Goal: Information Seeking & Learning: Learn about a topic

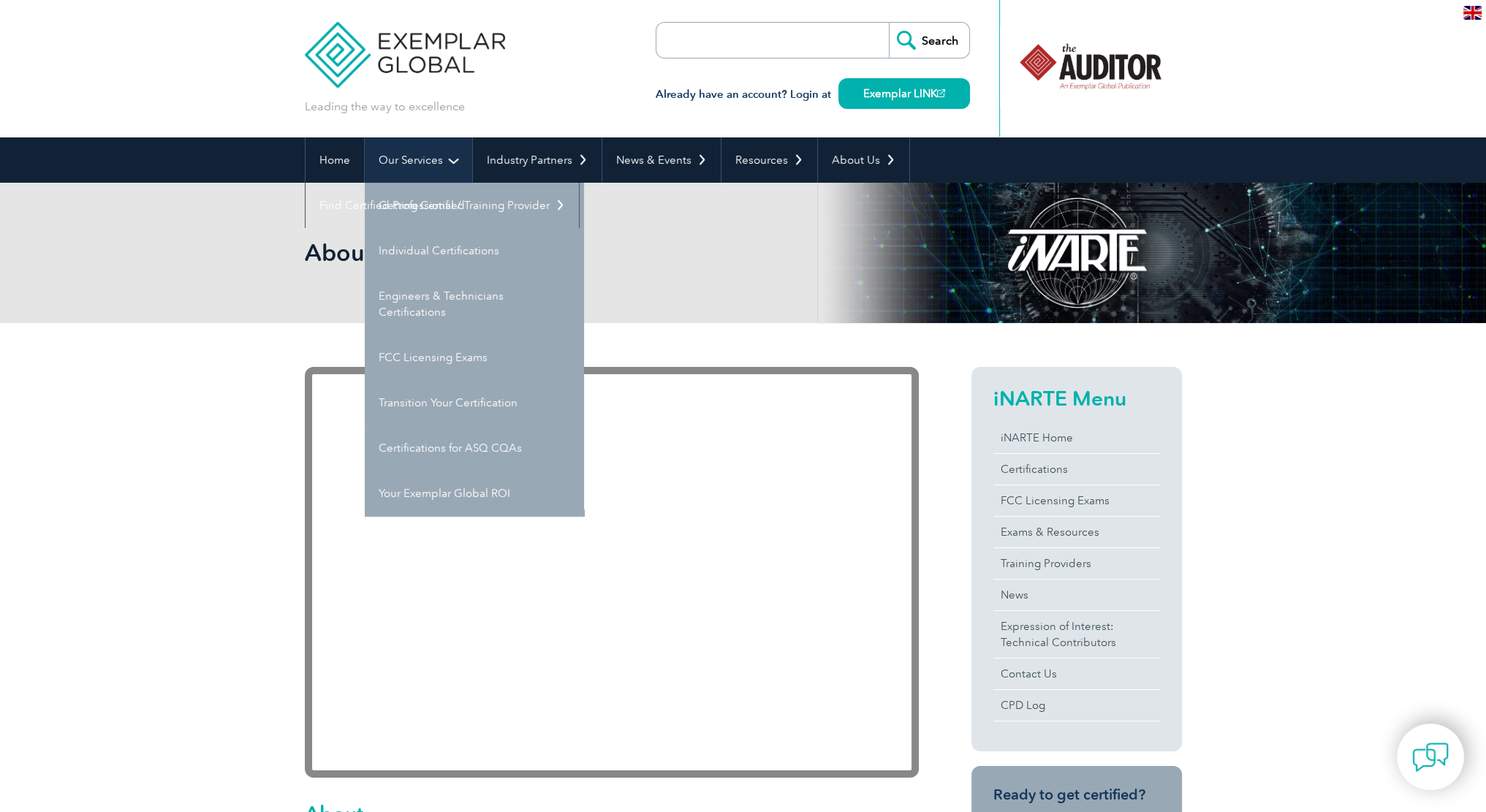
click at [439, 153] on link "Our Services" at bounding box center [418, 160] width 108 height 45
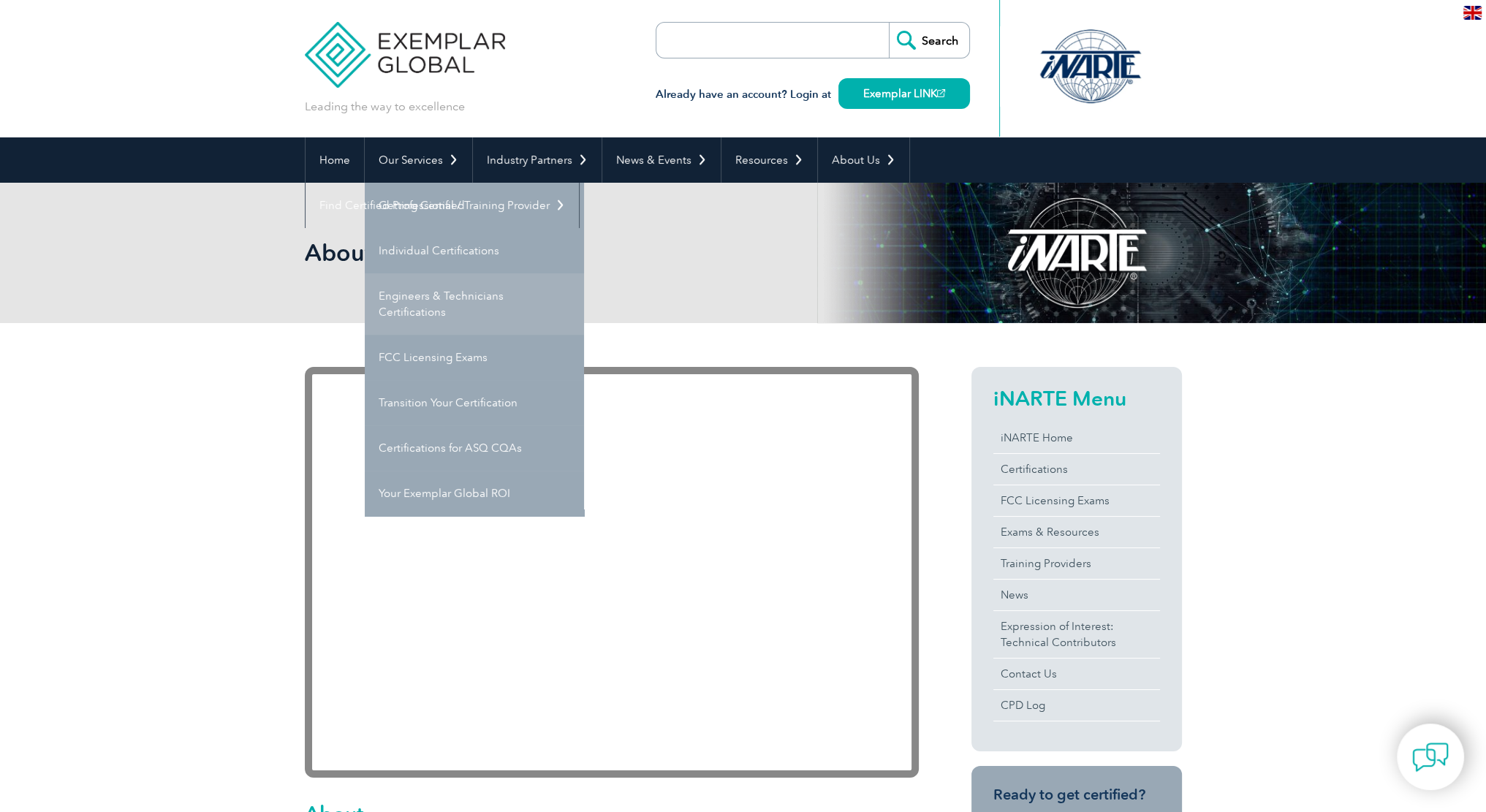
click at [440, 285] on link "Engineers & Technicians Certifications" at bounding box center [474, 304] width 219 height 61
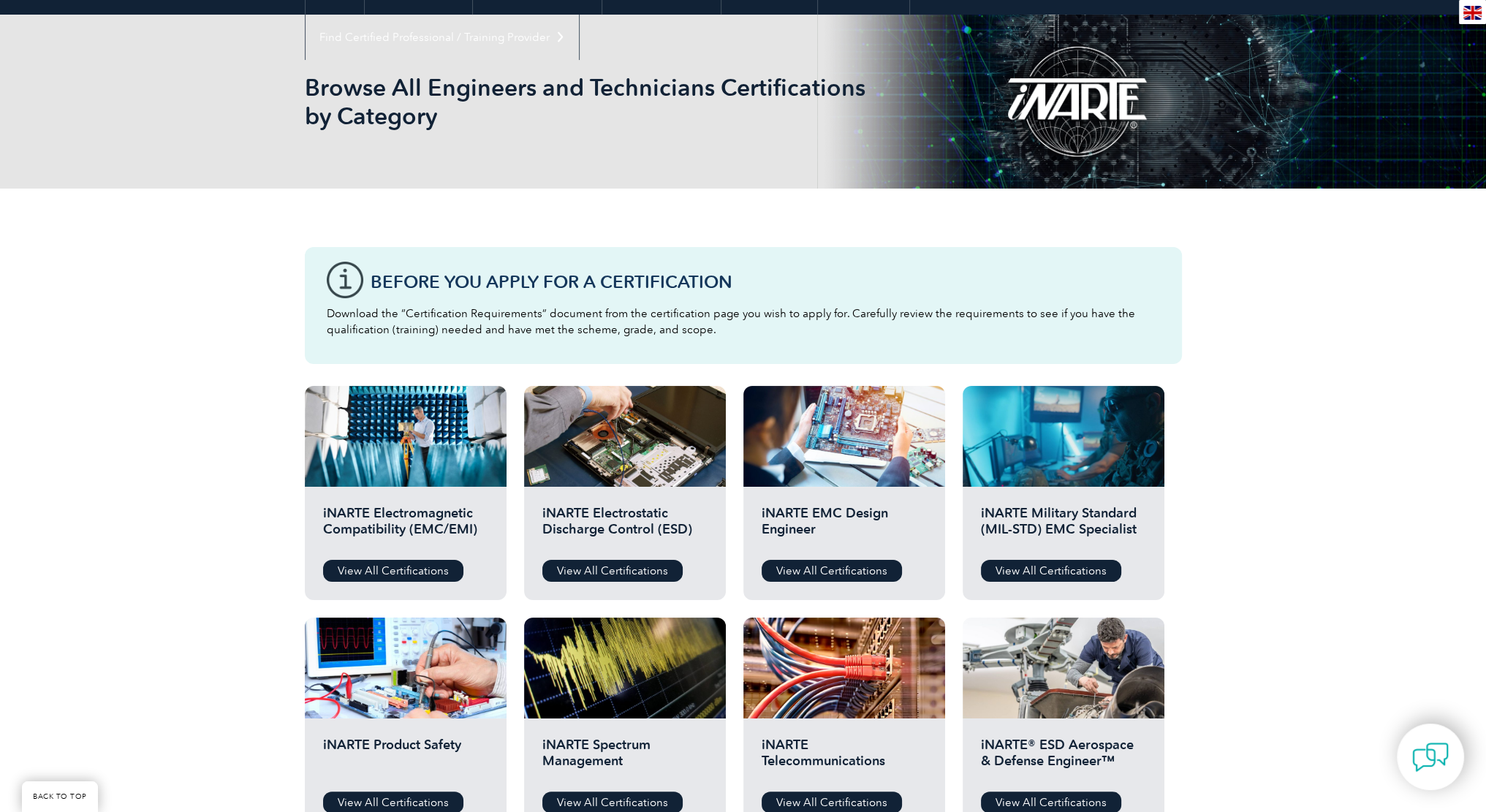
scroll to position [219, 0]
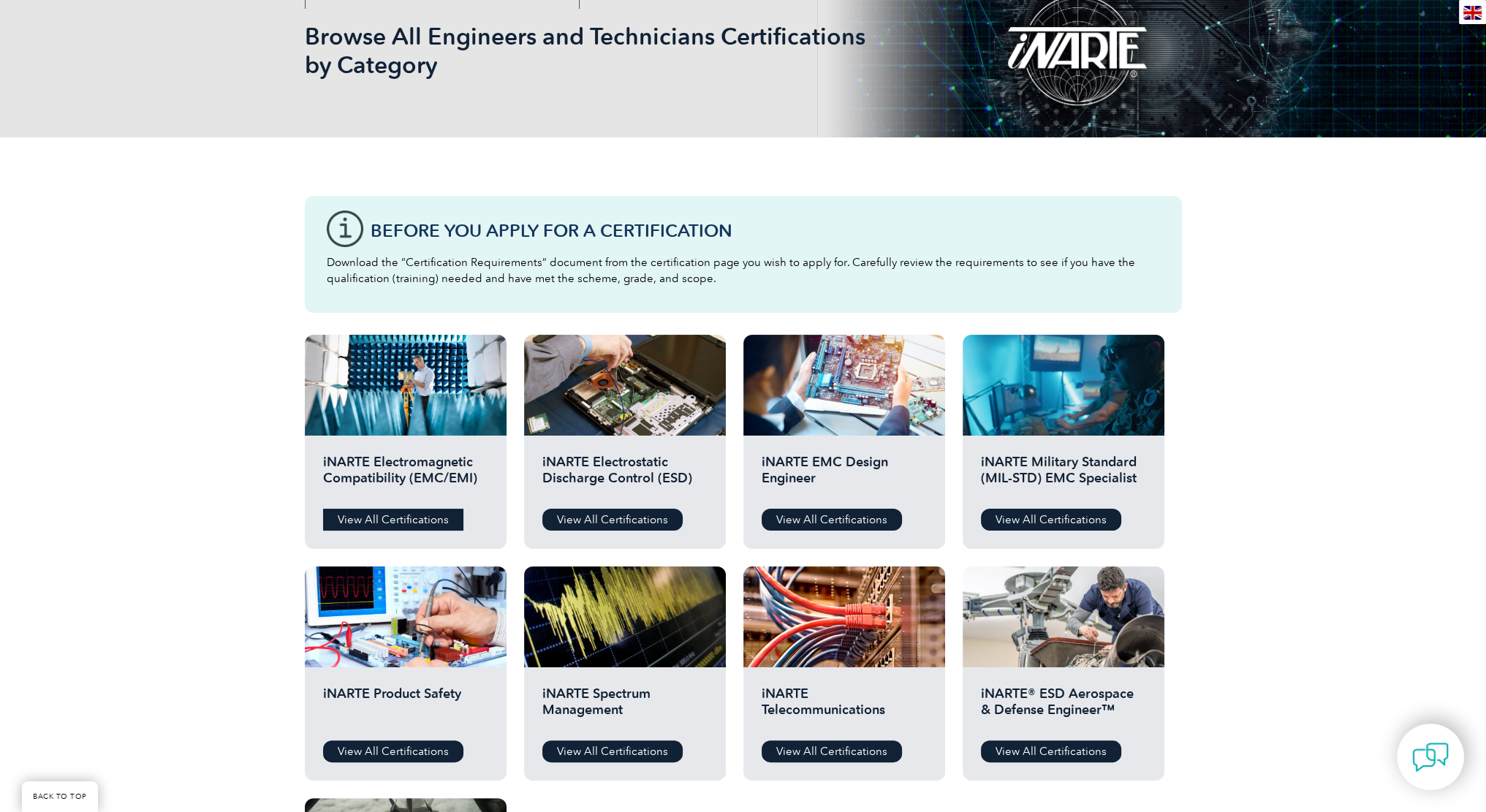
click at [432, 516] on link "View All Certifications" at bounding box center [393, 519] width 140 height 22
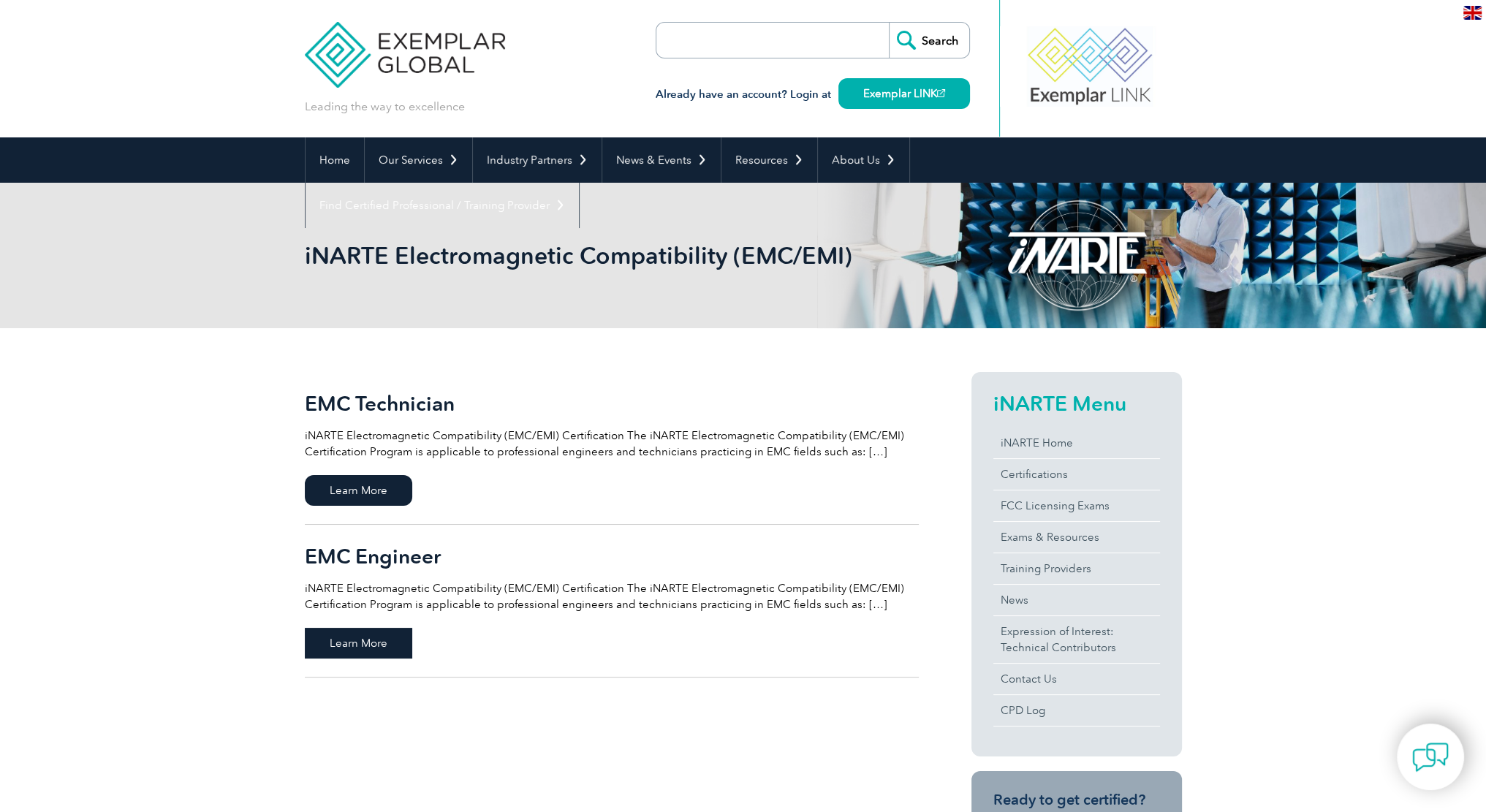
click at [365, 640] on span "Learn More" at bounding box center [358, 643] width 108 height 30
